Goal: Task Accomplishment & Management: Complete application form

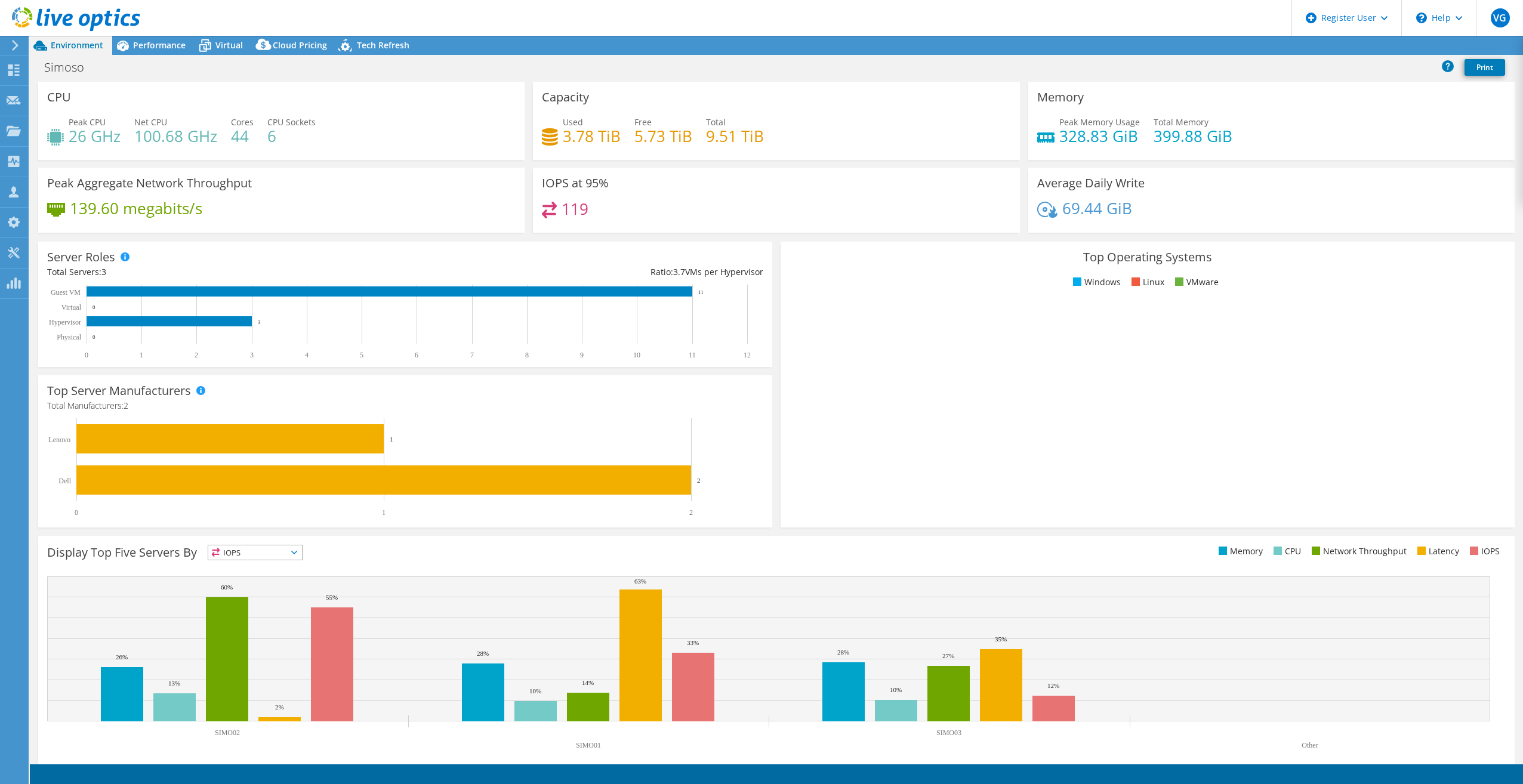
select select "SouthAmerica"
select select "USD"
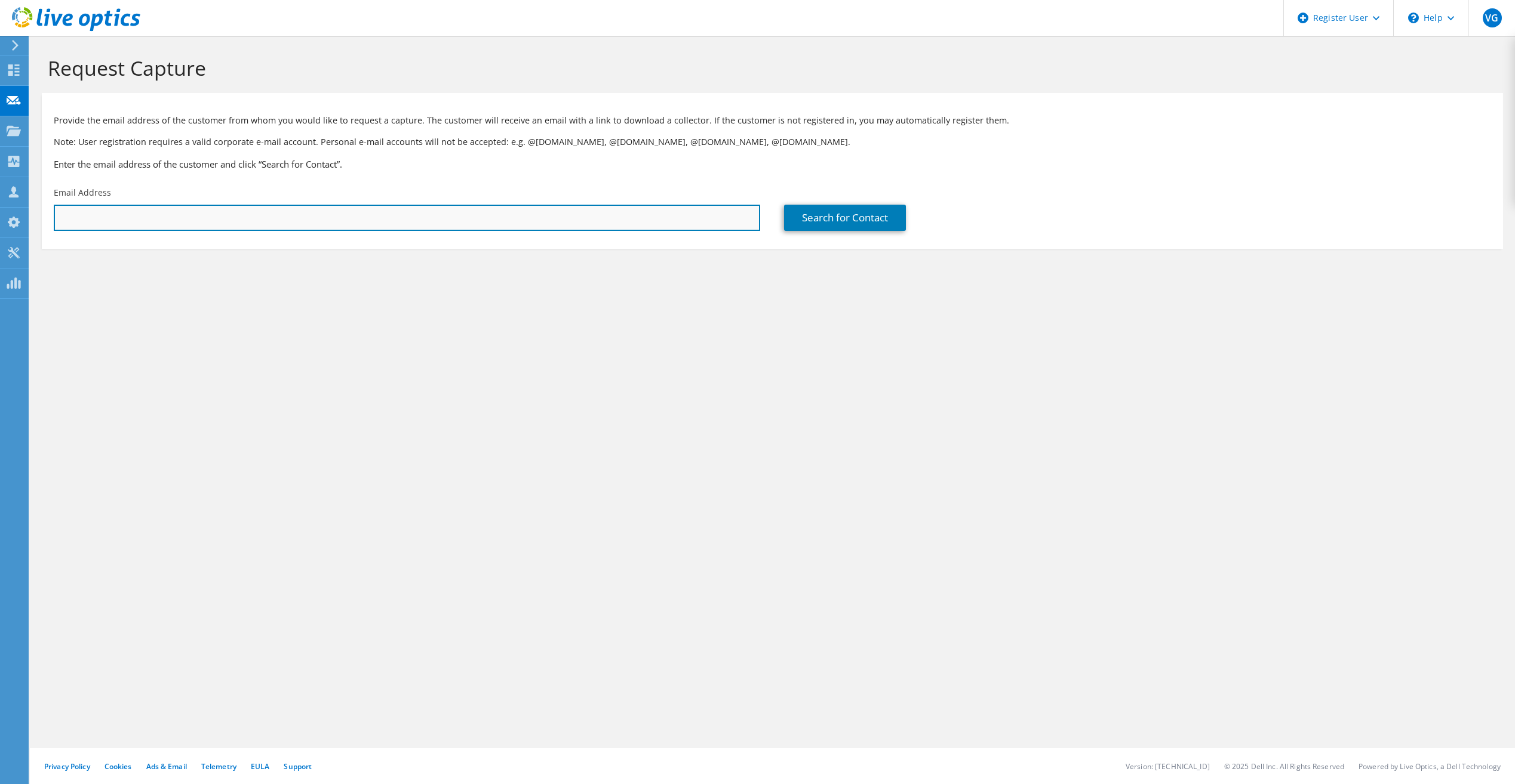
click at [179, 221] on input "text" at bounding box center [406, 217] width 706 height 27
click at [403, 218] on input "text" at bounding box center [406, 217] width 706 height 27
paste input "Lazaro Henrique <lazaro@record.com.br>"
type input "lazaro@record.com.br"
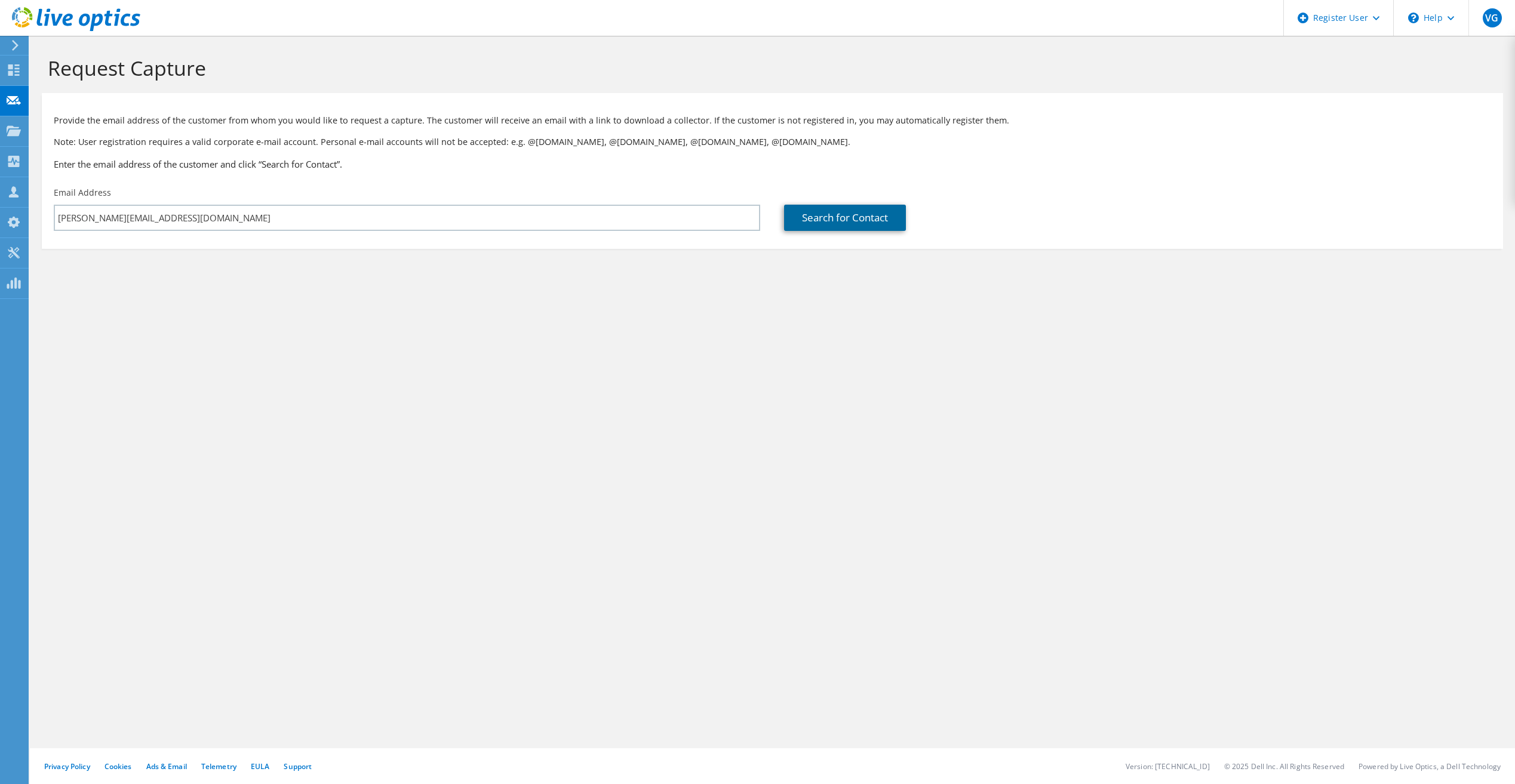
click at [823, 226] on link "Search for Contact" at bounding box center [845, 217] width 122 height 27
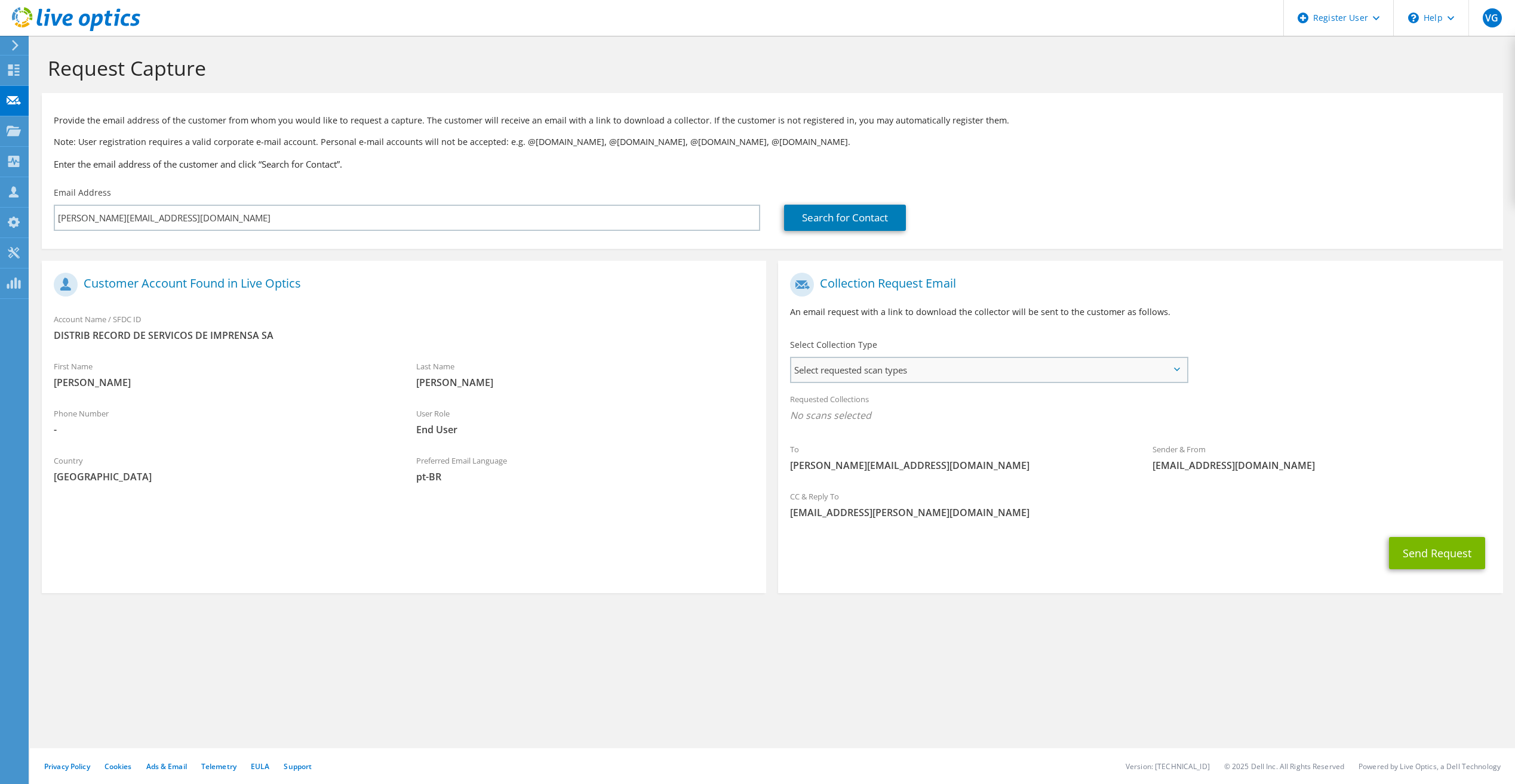
click at [970, 375] on span "Select requested scan types" at bounding box center [988, 370] width 395 height 24
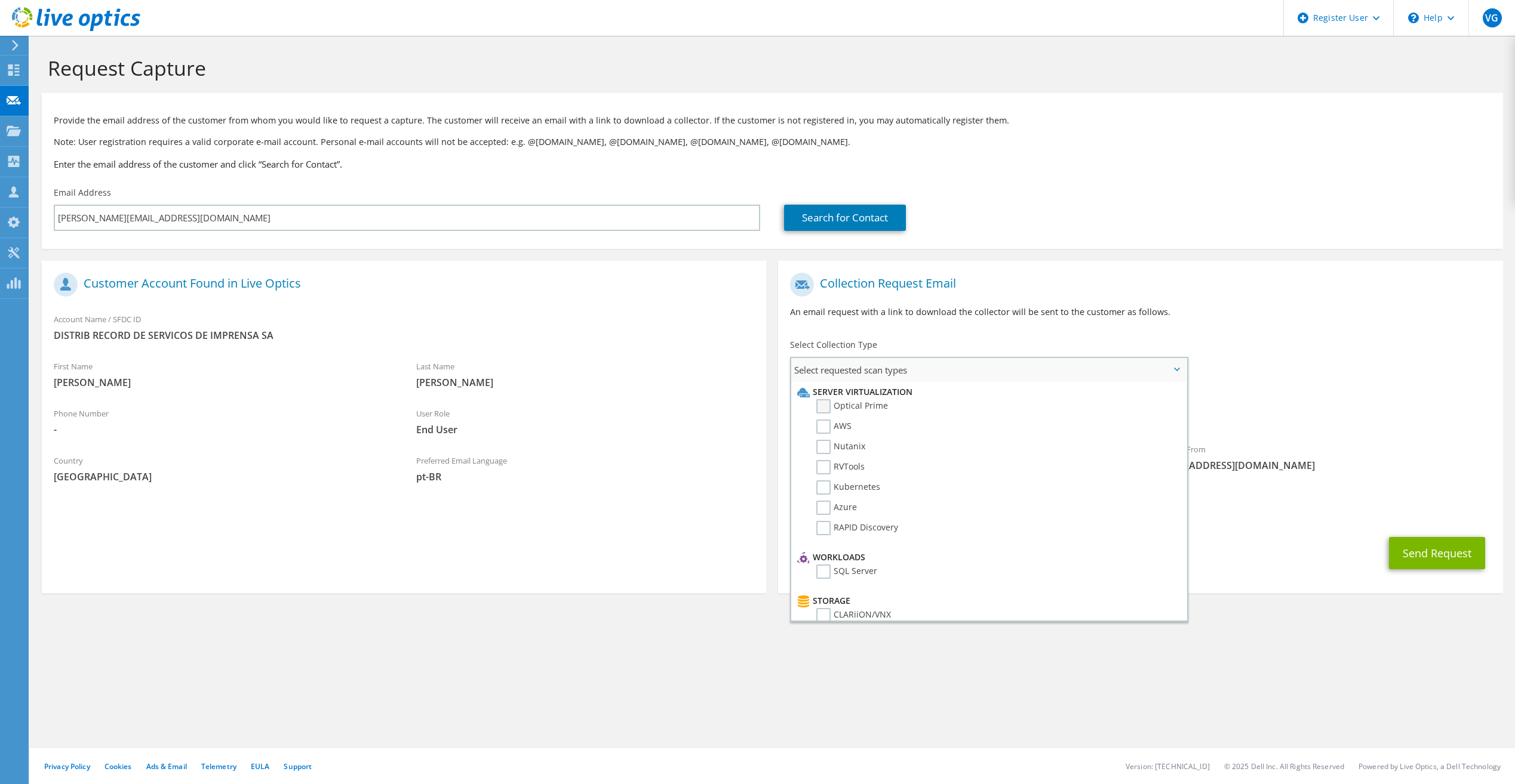
click at [826, 402] on label "Optical Prime" at bounding box center [852, 406] width 72 height 14
click at [0, 0] on input "Optical Prime" at bounding box center [0, 0] width 0 height 0
click at [1417, 558] on button "Send Request" at bounding box center [1437, 557] width 96 height 32
